Goal: Find specific page/section: Find specific page/section

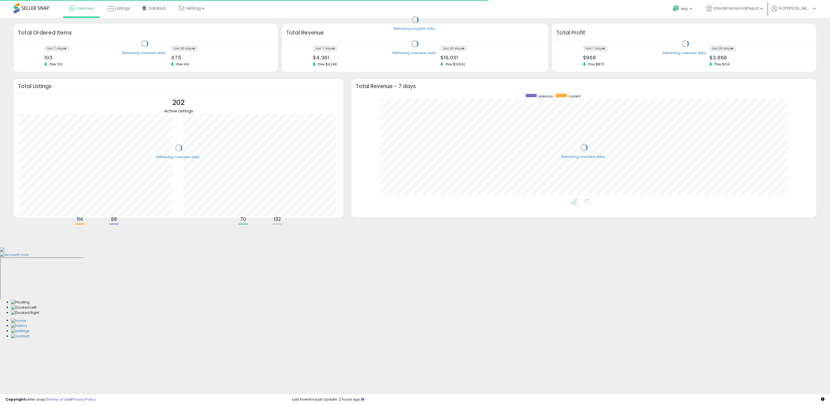
scroll to position [104, 454]
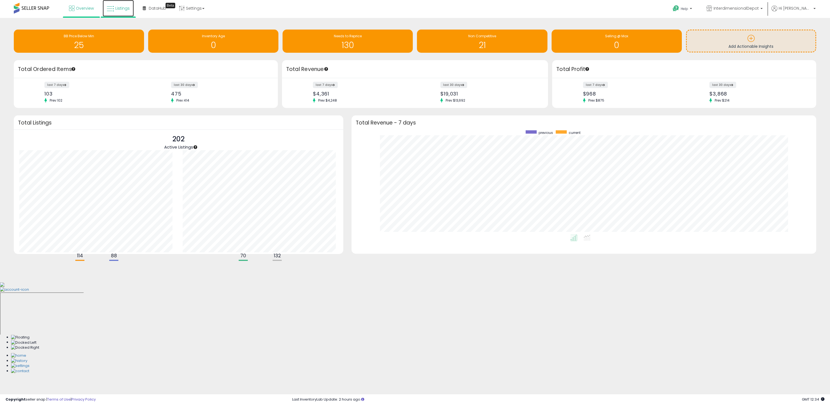
click at [131, 8] on link "Listings" at bounding box center [118, 8] width 31 height 17
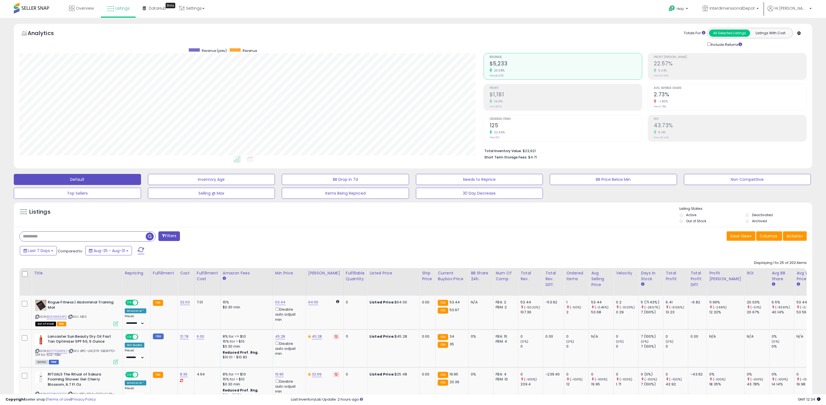
scroll to position [113, 464]
